Goal: Check status: Check status

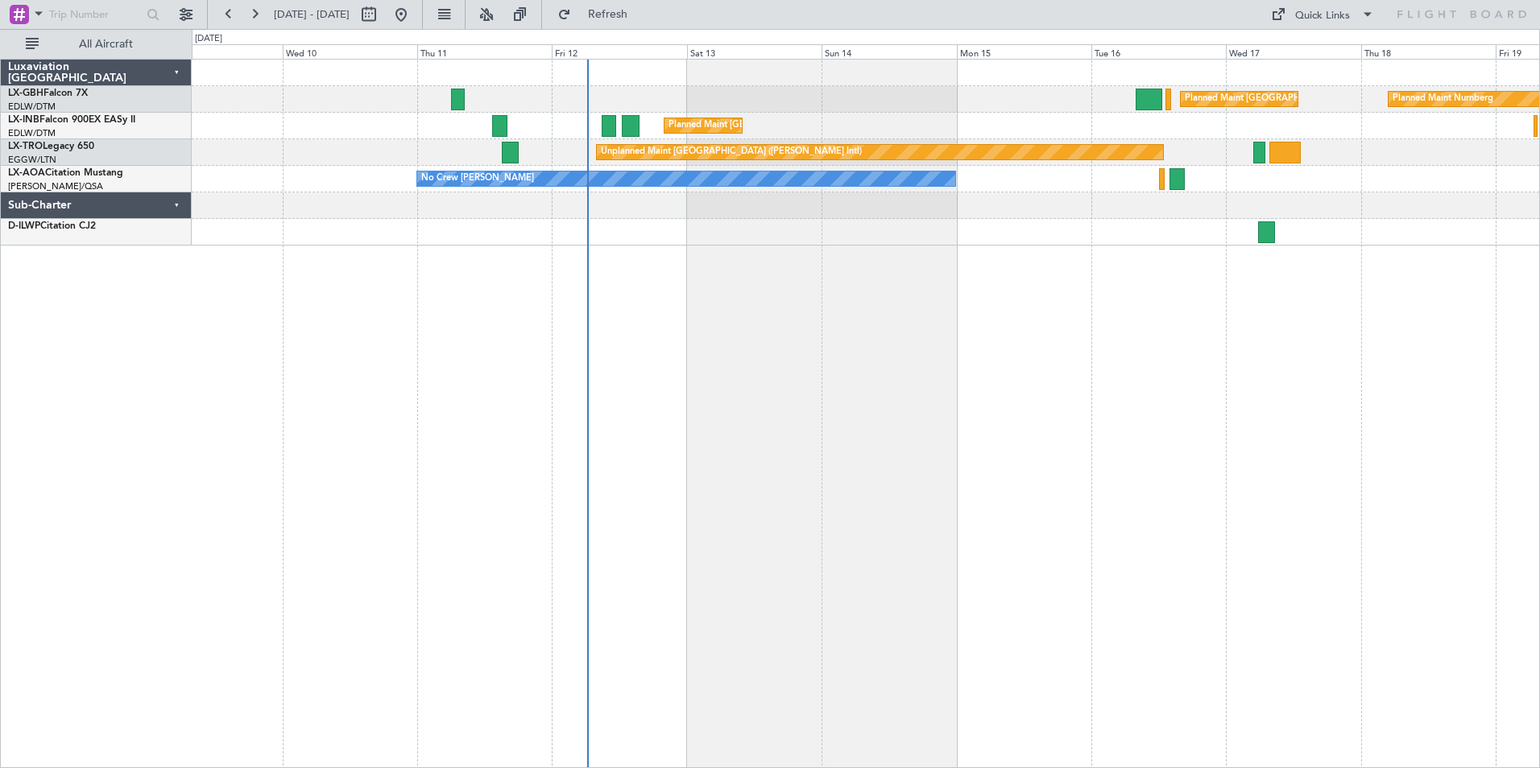
click at [763, 404] on div "Planned Maint [GEOGRAPHIC_DATA] ([GEOGRAPHIC_DATA]) Planned Maint Nurnberg Plan…" at bounding box center [866, 414] width 1348 height 710
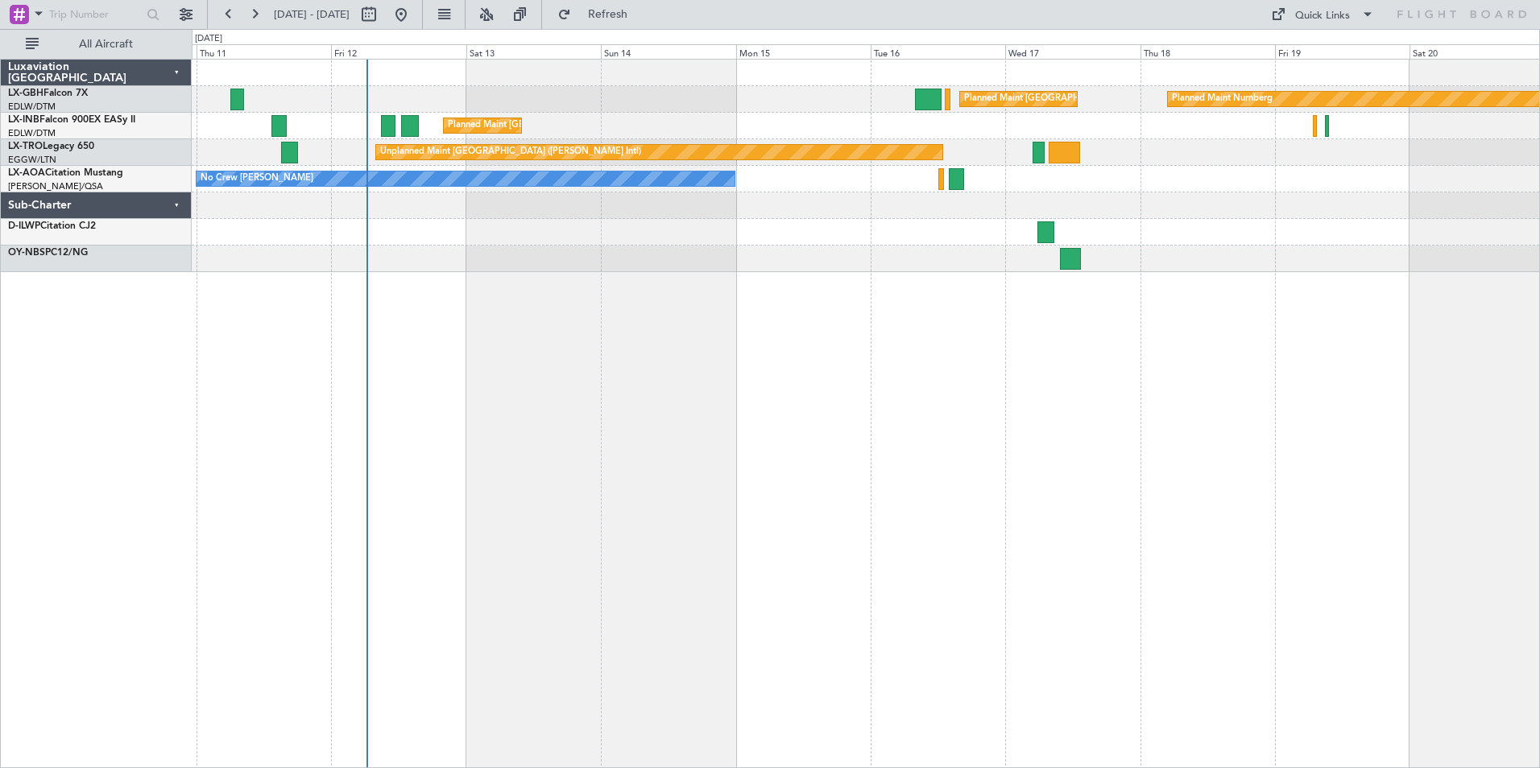
click at [819, 429] on div "Planned Maint Nurnberg Planned Maint [GEOGRAPHIC_DATA] ([GEOGRAPHIC_DATA]) Plan…" at bounding box center [866, 414] width 1348 height 710
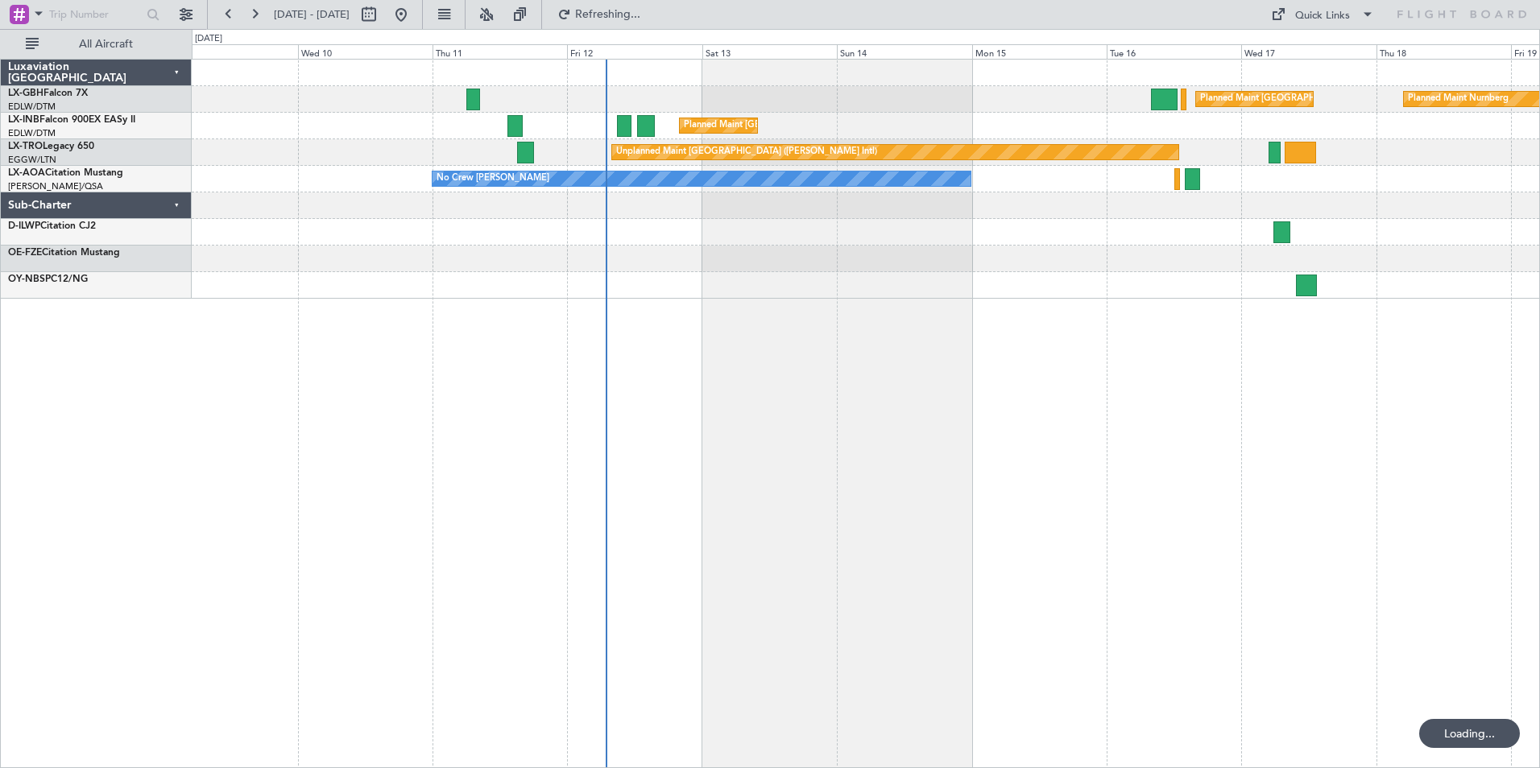
click at [937, 282] on div "Planned Maint Nurnberg Planned Maint [GEOGRAPHIC_DATA] ([GEOGRAPHIC_DATA]) Plan…" at bounding box center [866, 179] width 1348 height 239
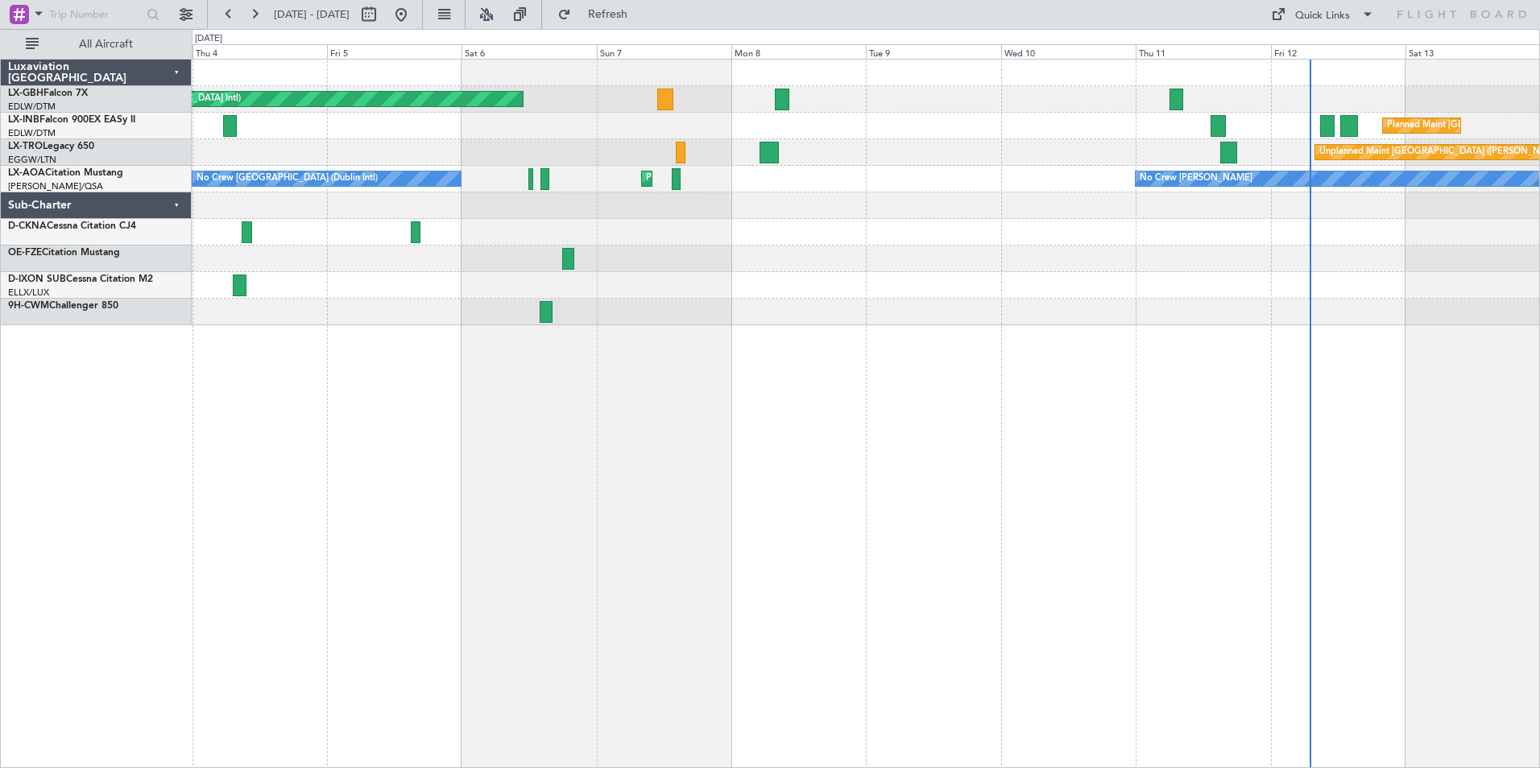
click at [856, 404] on div "Planned Maint [GEOGRAPHIC_DATA] ([GEOGRAPHIC_DATA] Intl) Planned Maint [GEOGRAP…" at bounding box center [866, 414] width 1348 height 710
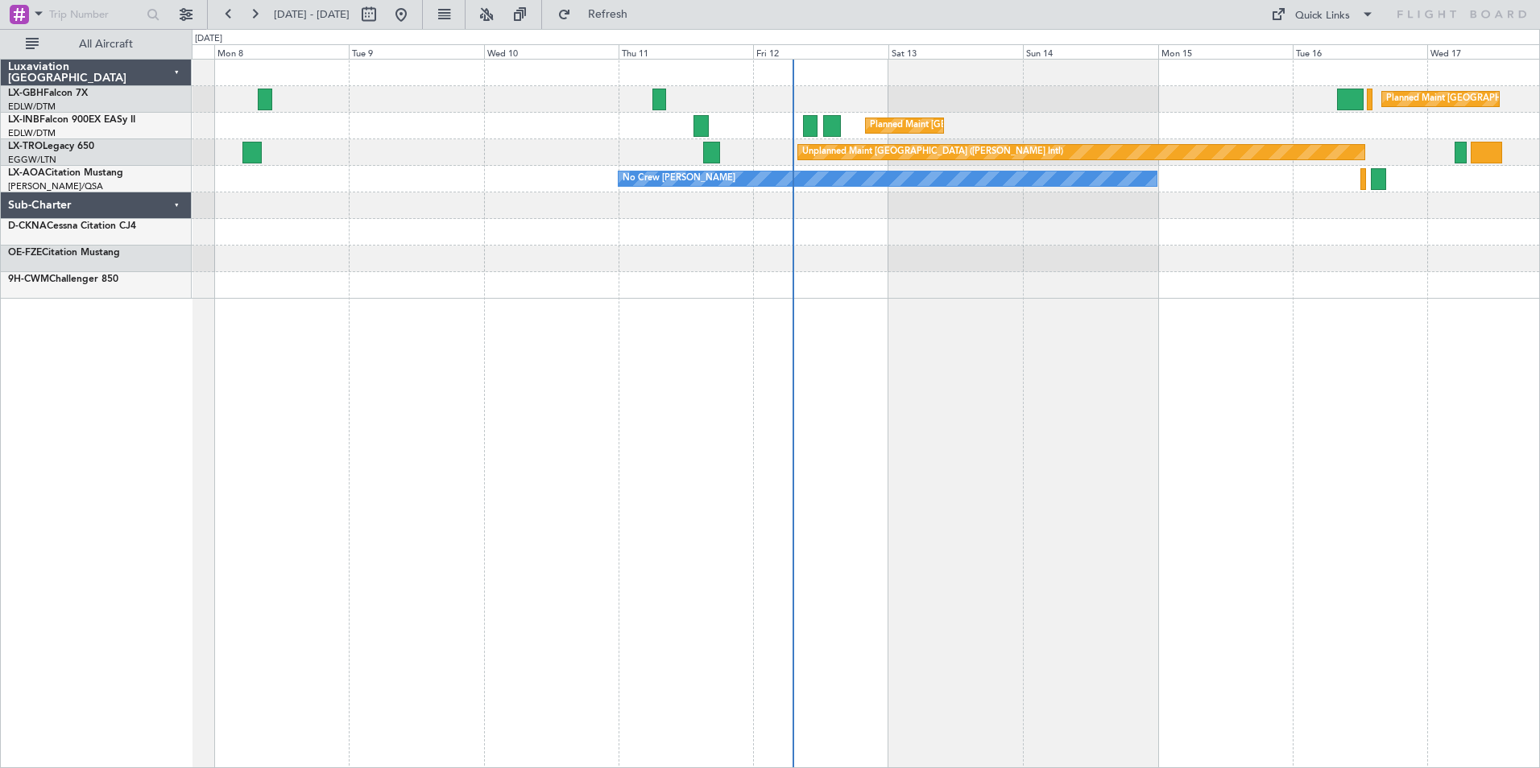
click at [1067, 297] on div "Planned Maint [GEOGRAPHIC_DATA] ([GEOGRAPHIC_DATA]) Planned Maint Nurnberg Plan…" at bounding box center [866, 414] width 1348 height 710
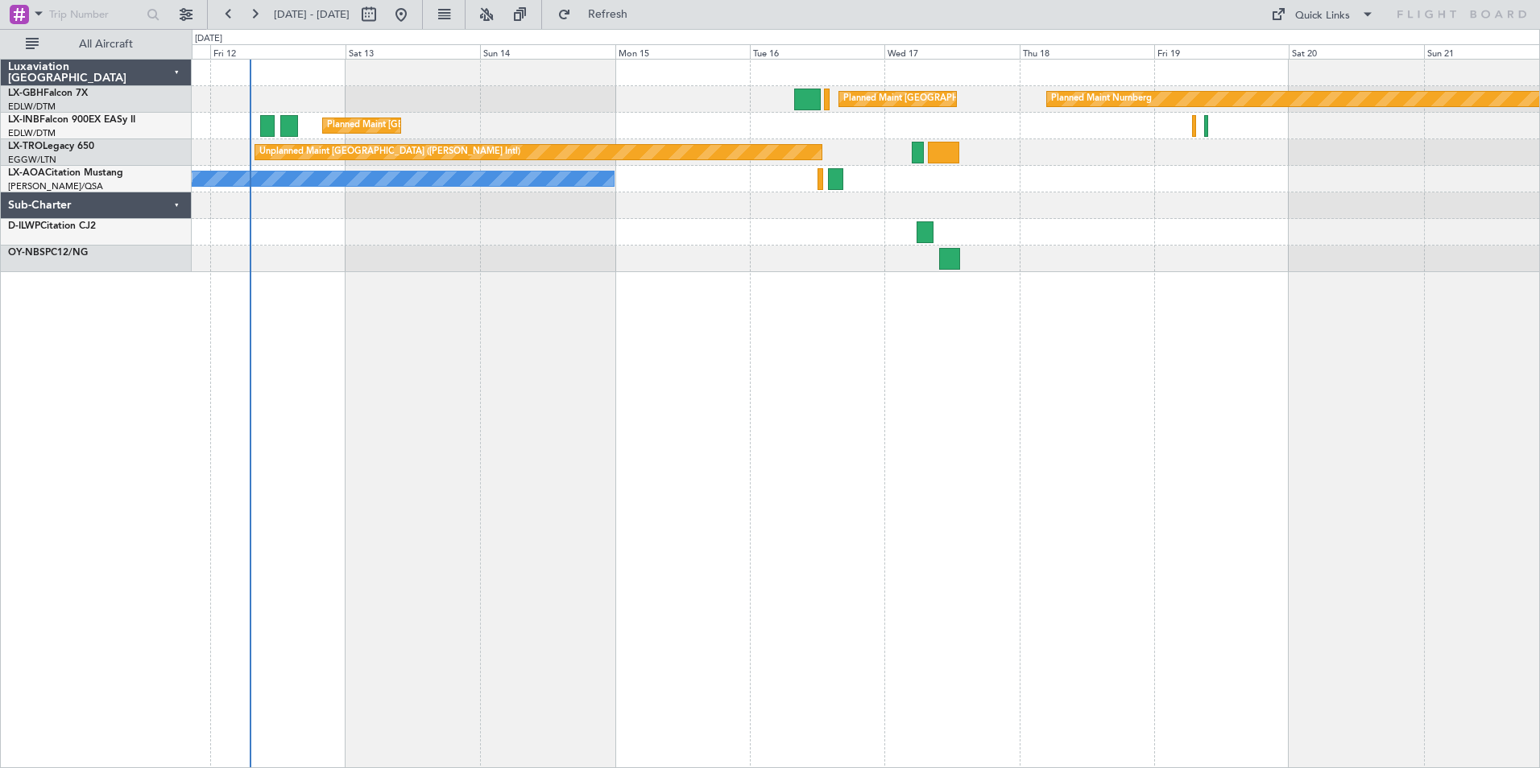
click at [814, 259] on div "Planned Maint [GEOGRAPHIC_DATA] ([GEOGRAPHIC_DATA]) Planned Maint Nurnberg Plan…" at bounding box center [866, 166] width 1348 height 213
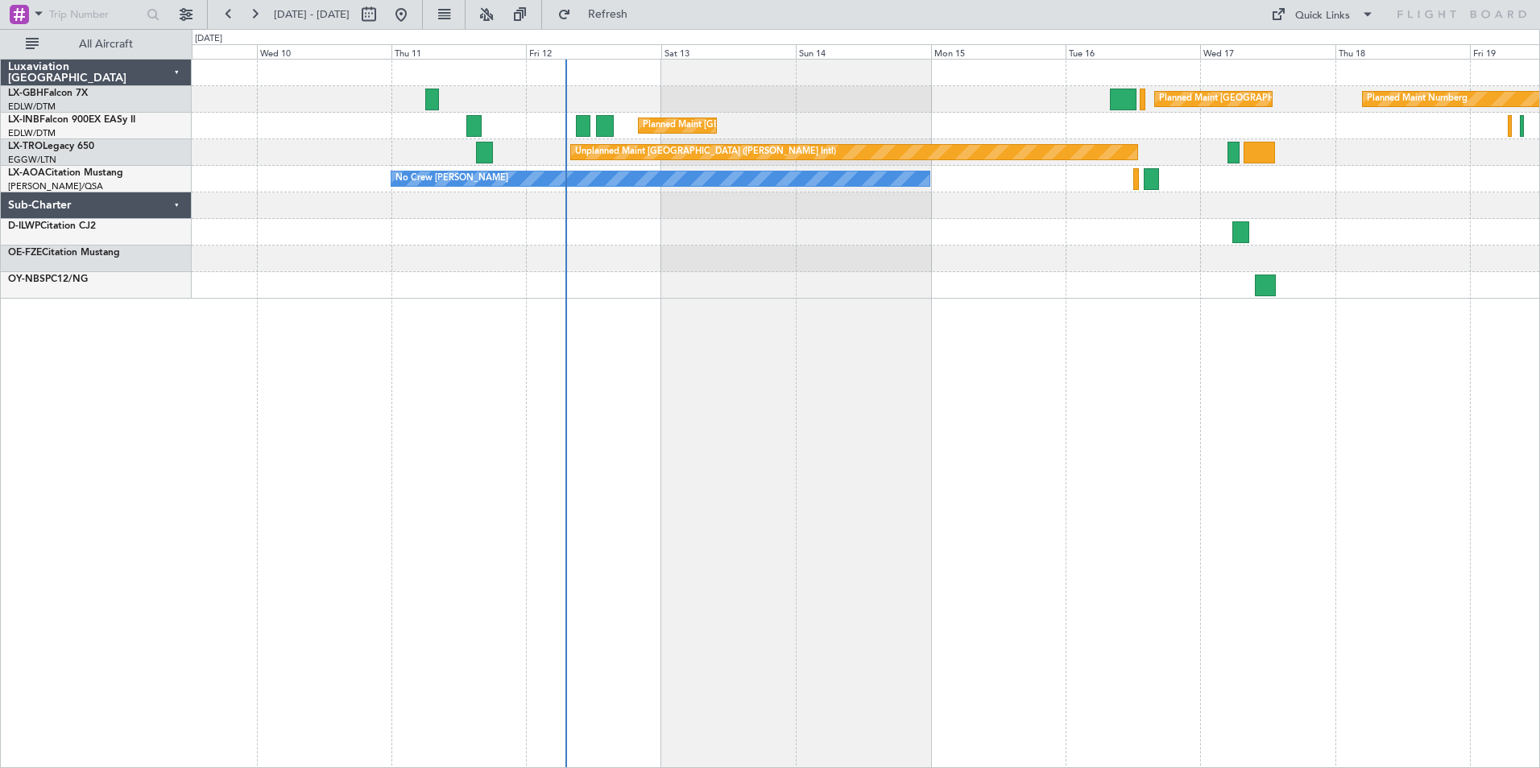
click at [780, 613] on div "Planned Maint Nurnberg Planned Maint [GEOGRAPHIC_DATA] ([GEOGRAPHIC_DATA]) Plan…" at bounding box center [866, 414] width 1348 height 710
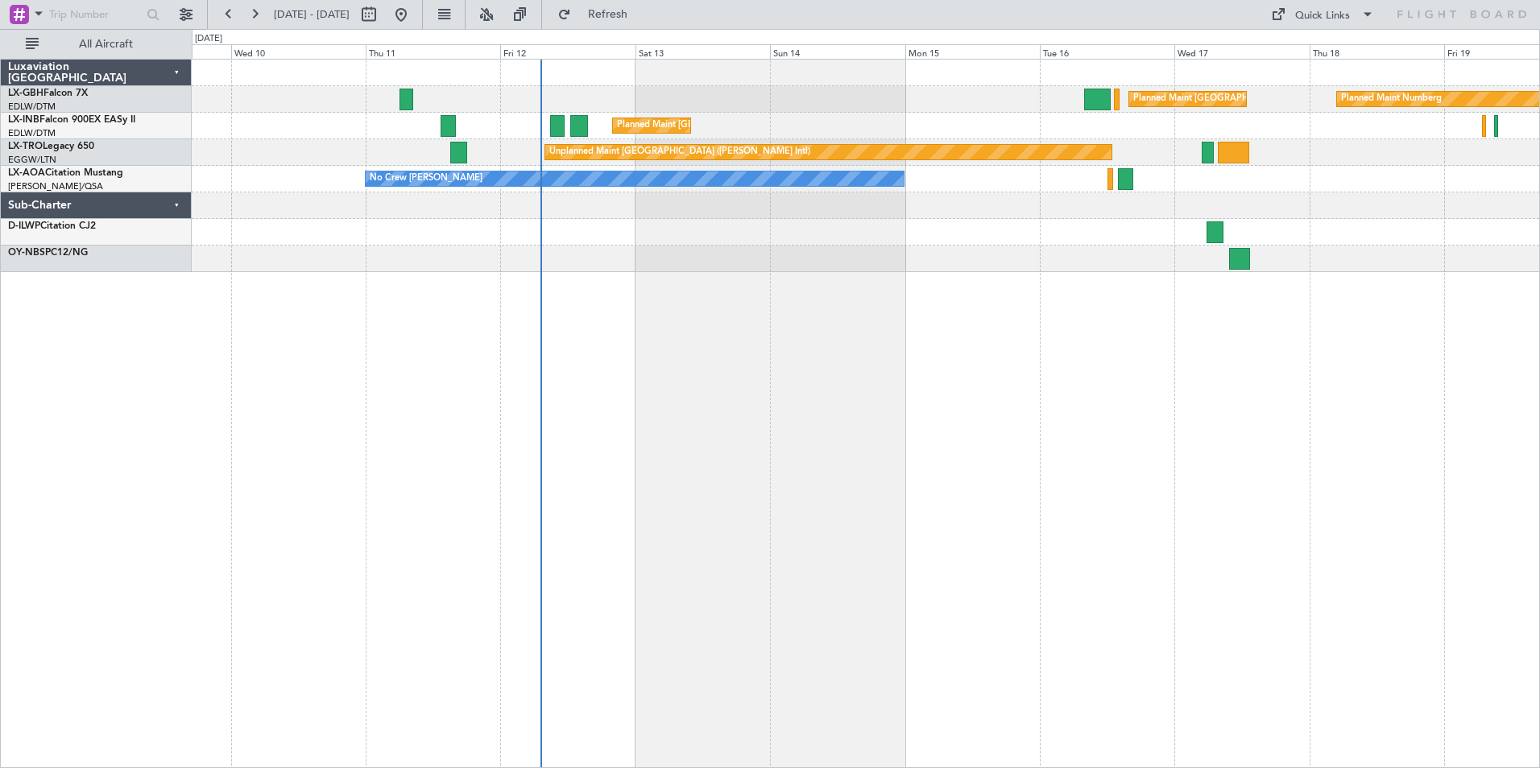
click at [723, 391] on div "Planned Maint Nurnberg Planned Maint [GEOGRAPHIC_DATA] ([GEOGRAPHIC_DATA]) Plan…" at bounding box center [866, 414] width 1348 height 710
